Goal: Find specific page/section: Find specific page/section

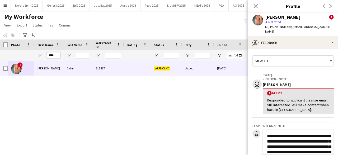
click at [58, 54] on input "****" at bounding box center [53, 55] width 13 height 6
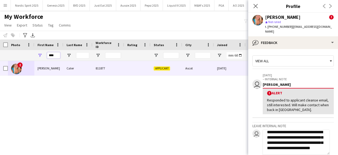
click at [58, 54] on input "****" at bounding box center [53, 55] width 13 height 6
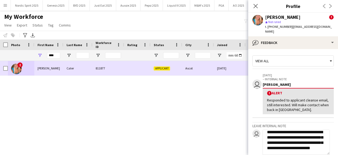
click at [21, 69] on img at bounding box center [16, 68] width 11 height 11
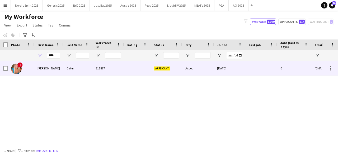
click at [15, 64] on div "!" at bounding box center [16, 68] width 11 height 15
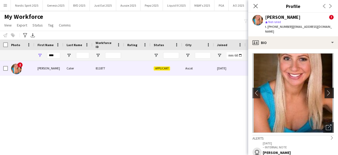
click at [326, 90] on app-icon "chevron-right" at bounding box center [330, 93] width 8 height 6
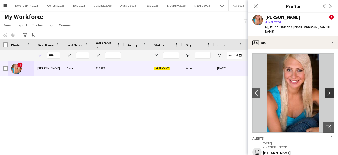
click at [326, 90] on app-icon "chevron-right" at bounding box center [330, 93] width 8 height 6
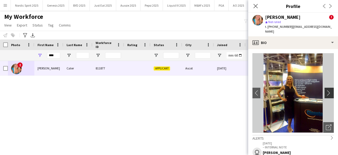
click at [326, 90] on app-icon "chevron-right" at bounding box center [330, 93] width 8 height 6
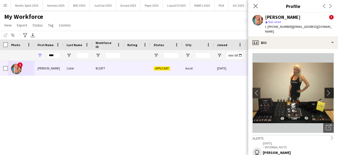
click at [326, 90] on app-icon "chevron-right" at bounding box center [330, 93] width 8 height 6
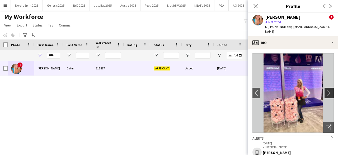
click at [326, 90] on app-icon "chevron-right" at bounding box center [330, 93] width 8 height 6
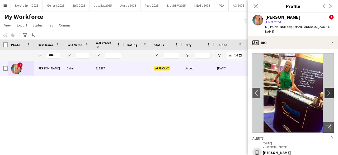
click at [326, 90] on app-icon "chevron-right" at bounding box center [330, 93] width 8 height 6
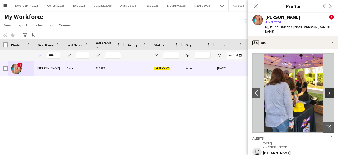
click at [326, 90] on app-icon "chevron-right" at bounding box center [330, 93] width 8 height 6
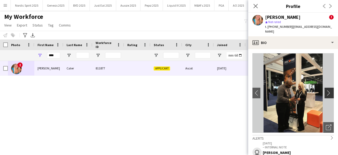
click at [326, 90] on app-icon "chevron-right" at bounding box center [330, 93] width 8 height 6
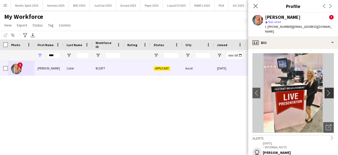
click at [326, 90] on app-icon "chevron-right" at bounding box center [330, 93] width 8 height 6
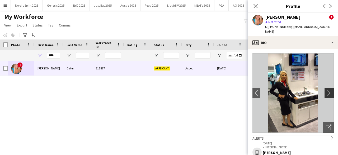
click at [326, 90] on app-icon "chevron-right" at bounding box center [330, 93] width 8 height 6
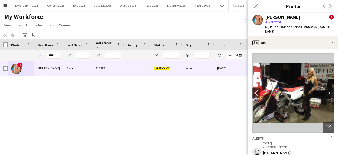
click at [326, 90] on app-icon "chevron-right" at bounding box center [330, 93] width 8 height 6
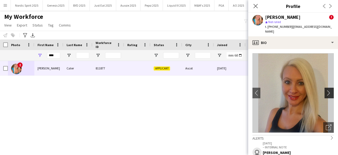
click at [326, 90] on app-icon "chevron-right" at bounding box center [330, 93] width 8 height 6
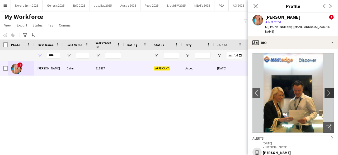
click at [326, 90] on app-icon "chevron-right" at bounding box center [330, 93] width 8 height 6
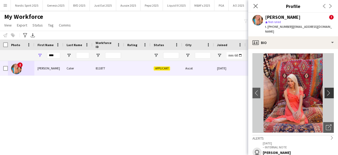
click at [326, 90] on app-icon "chevron-right" at bounding box center [330, 93] width 8 height 6
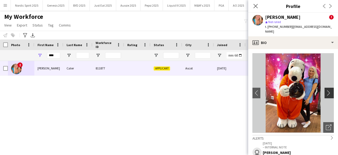
click at [326, 90] on app-icon "chevron-right" at bounding box center [330, 93] width 8 height 6
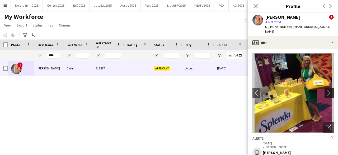
click at [326, 90] on app-icon "chevron-right" at bounding box center [330, 93] width 8 height 6
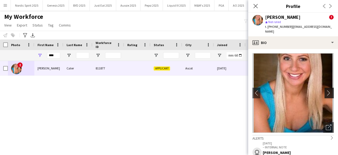
click at [326, 90] on app-icon "chevron-right" at bounding box center [330, 93] width 8 height 6
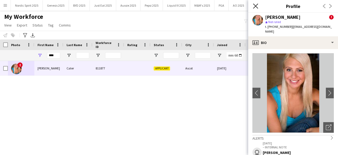
click at [253, 6] on icon "Close pop-in" at bounding box center [255, 5] width 5 height 5
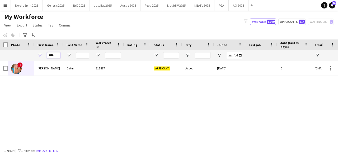
click at [55, 55] on input "****" at bounding box center [53, 55] width 13 height 6
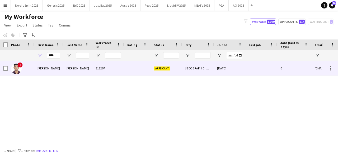
click at [21, 67] on div "!" at bounding box center [21, 68] width 26 height 15
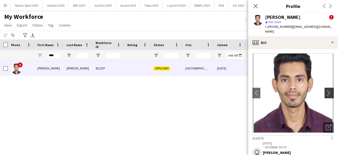
click at [326, 92] on app-icon "chevron-right" at bounding box center [330, 93] width 8 height 6
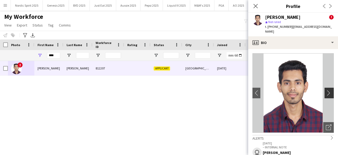
click at [326, 92] on app-icon "chevron-right" at bounding box center [330, 93] width 8 height 6
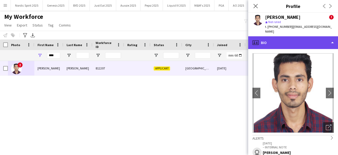
click at [329, 42] on div "profile Bio" at bounding box center [293, 42] width 90 height 13
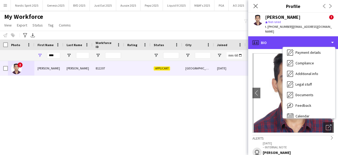
scroll to position [71, 0]
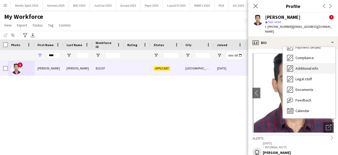
click at [314, 70] on span "Additional info" at bounding box center [307, 68] width 23 height 5
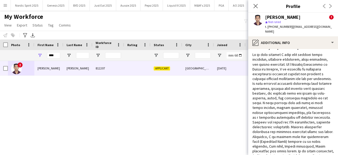
scroll to position [0, 0]
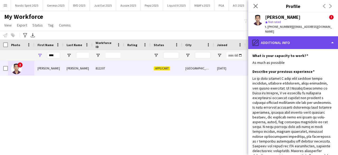
click at [330, 41] on div "pencil4 Additional info" at bounding box center [293, 42] width 90 height 13
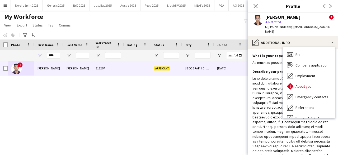
click at [294, 131] on div at bounding box center [293, 146] width 81 height 140
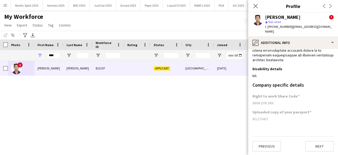
scroll to position [154, 0]
click at [206, 122] on div "! [PERSON_NAME] 812207 Applicant [GEOGRAPHIC_DATA] [DATE] 0 [EMAIL_ADDRESS][DOM…" at bounding box center [161, 101] width 322 height 81
click at [257, 7] on icon at bounding box center [255, 5] width 5 height 5
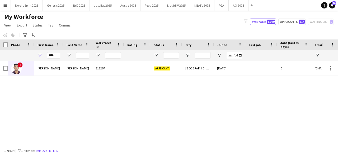
click at [200, 116] on div "! [PERSON_NAME] 812207 Applicant [GEOGRAPHIC_DATA] [DATE] 0 [EMAIL_ADDRESS][DOM…" at bounding box center [161, 101] width 322 height 81
click at [321, 96] on div "! [PERSON_NAME] 812207 Applicant [GEOGRAPHIC_DATA] [DATE] 0 [EMAIL_ADDRESS][DOM…" at bounding box center [161, 101] width 322 height 81
click at [60, 54] on input "****" at bounding box center [53, 55] width 13 height 6
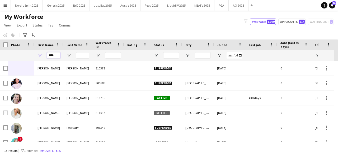
type input "****"
click at [83, 56] on input "Last Name Filter Input" at bounding box center [82, 55] width 13 height 6
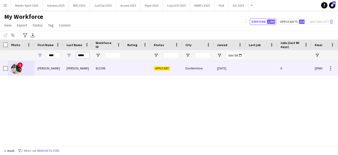
type input "*****"
click at [19, 65] on span "!" at bounding box center [19, 64] width 5 height 5
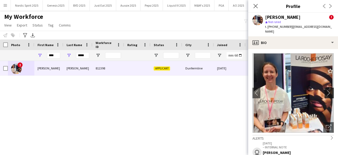
click at [326, 90] on app-icon "chevron-right" at bounding box center [330, 93] width 8 height 6
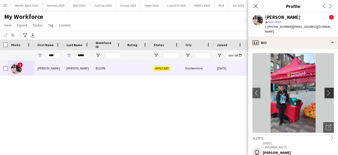
click at [326, 90] on app-icon "chevron-right" at bounding box center [330, 93] width 8 height 6
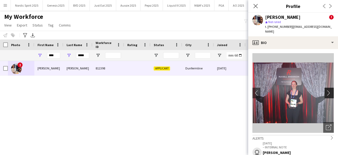
click at [326, 90] on app-icon "chevron-right" at bounding box center [330, 93] width 8 height 6
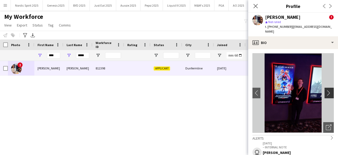
click at [326, 90] on app-icon "chevron-right" at bounding box center [330, 93] width 8 height 6
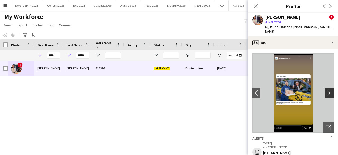
click at [326, 90] on app-icon "chevron-right" at bounding box center [330, 93] width 8 height 6
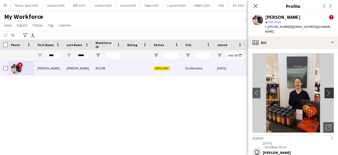
click at [326, 90] on app-icon "chevron-right" at bounding box center [330, 93] width 8 height 6
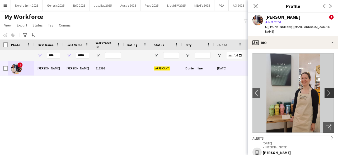
click at [326, 90] on app-icon "chevron-right" at bounding box center [330, 93] width 8 height 6
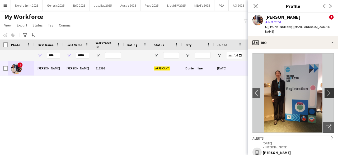
click at [326, 90] on app-icon "chevron-right" at bounding box center [330, 93] width 8 height 6
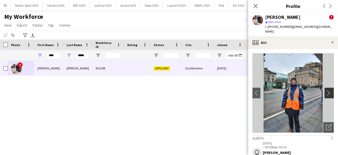
click at [326, 90] on app-icon "chevron-right" at bounding box center [330, 93] width 8 height 6
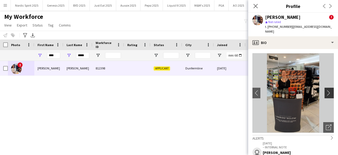
click at [326, 90] on app-icon "chevron-right" at bounding box center [330, 93] width 8 height 6
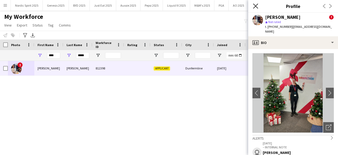
click at [257, 8] on icon at bounding box center [255, 5] width 5 height 5
